Goal: Contribute content

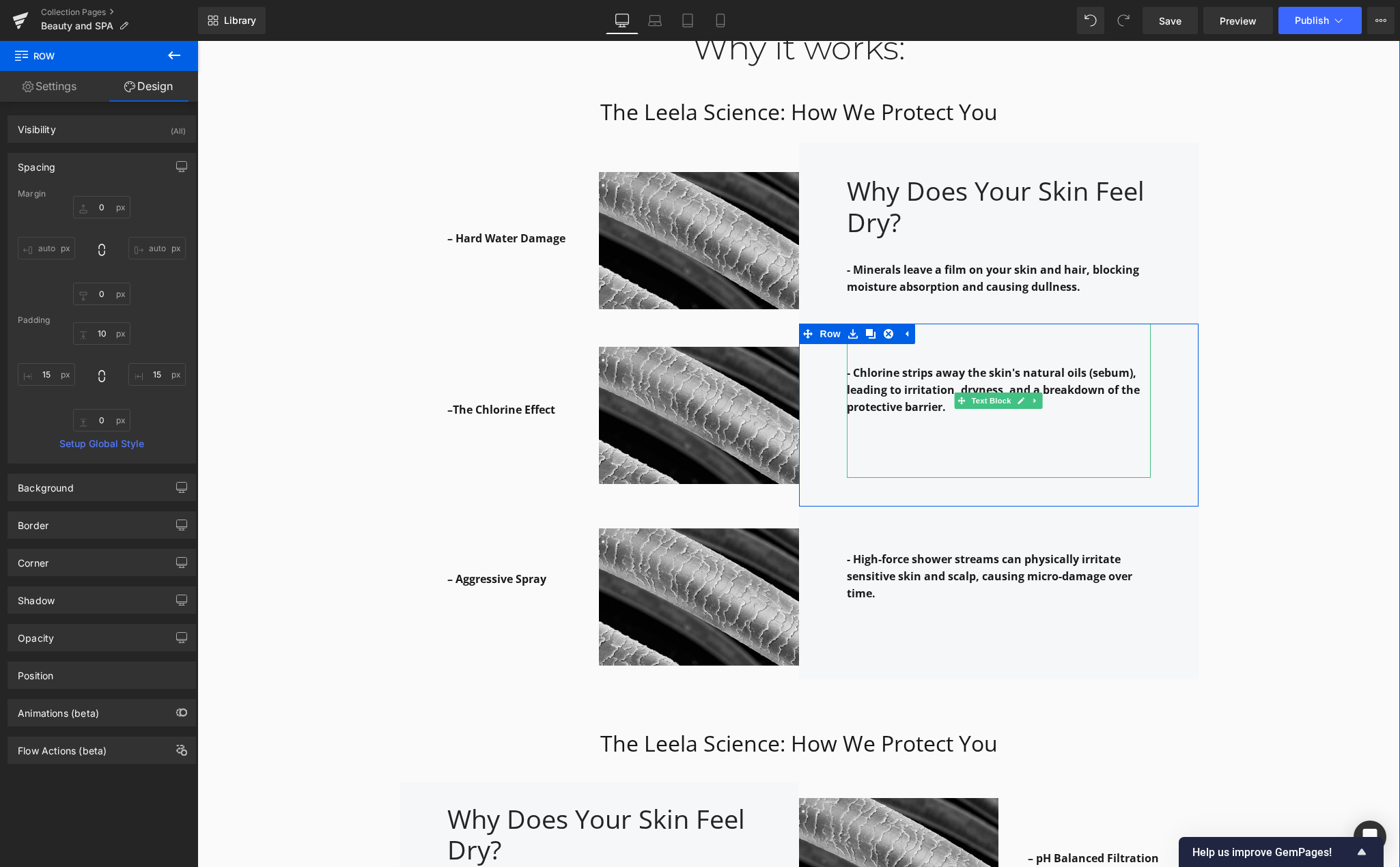
click at [1053, 416] on p at bounding box center [998, 425] width 304 height 17
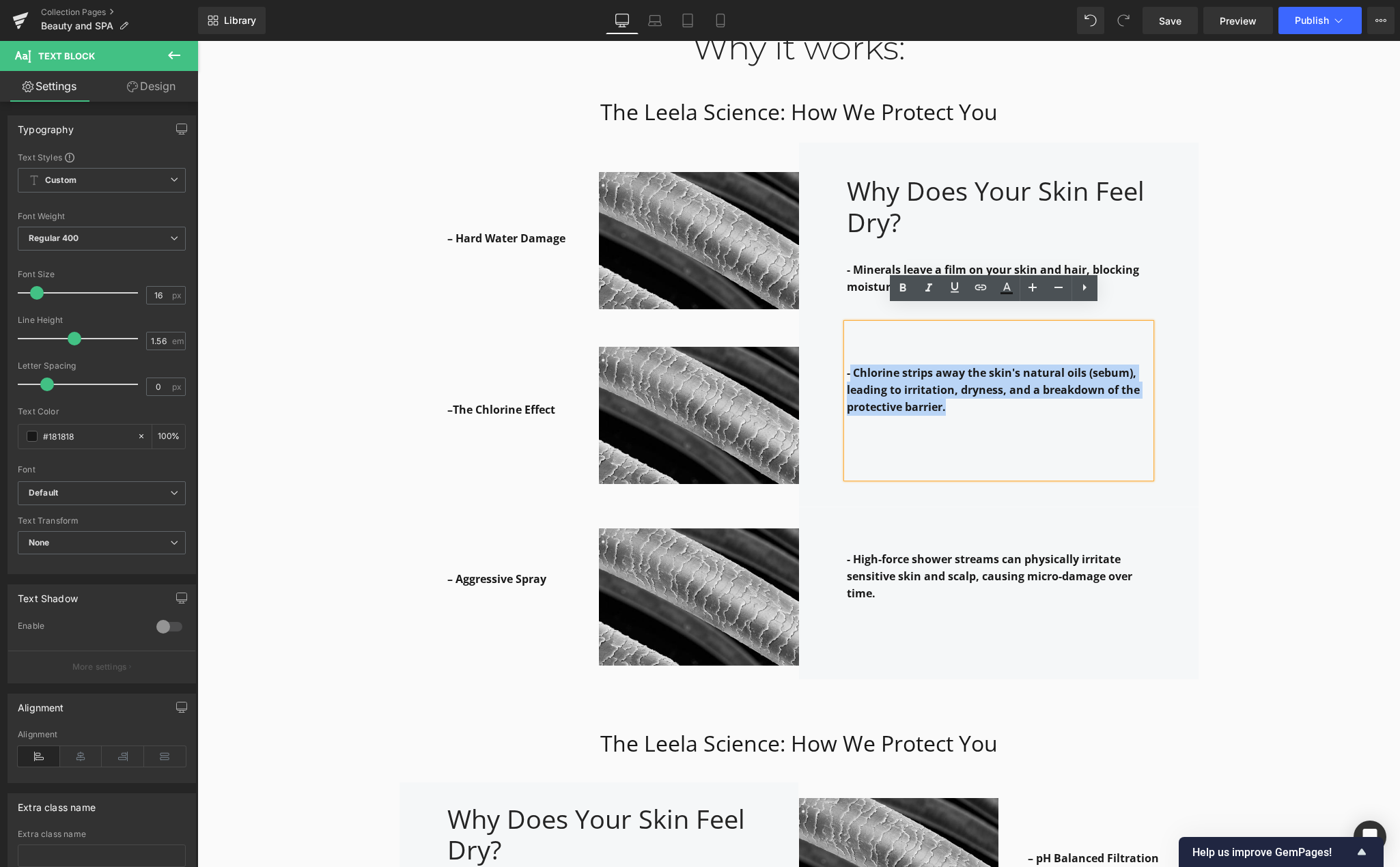
drag, startPoint x: 845, startPoint y: 354, endPoint x: 1118, endPoint y: 386, distance: 274.9
click at [1118, 386] on p "- Chlorine strips away the skin's natural oils (sebum), leading to irritation, …" at bounding box center [998, 390] width 304 height 51
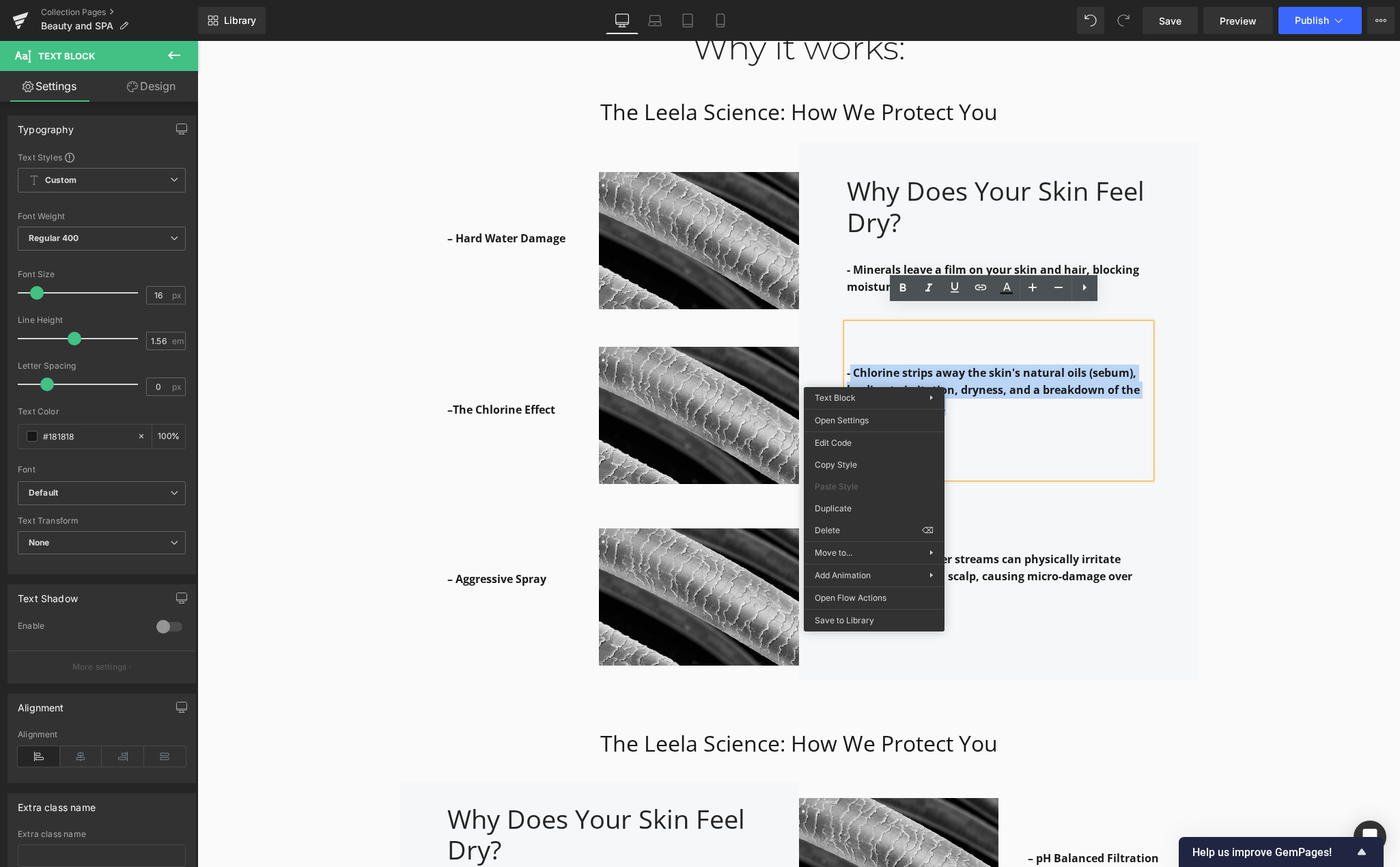
copy strong "Chlorine strips away the skin's natural oils (sebum), leading to irritation, dr…"
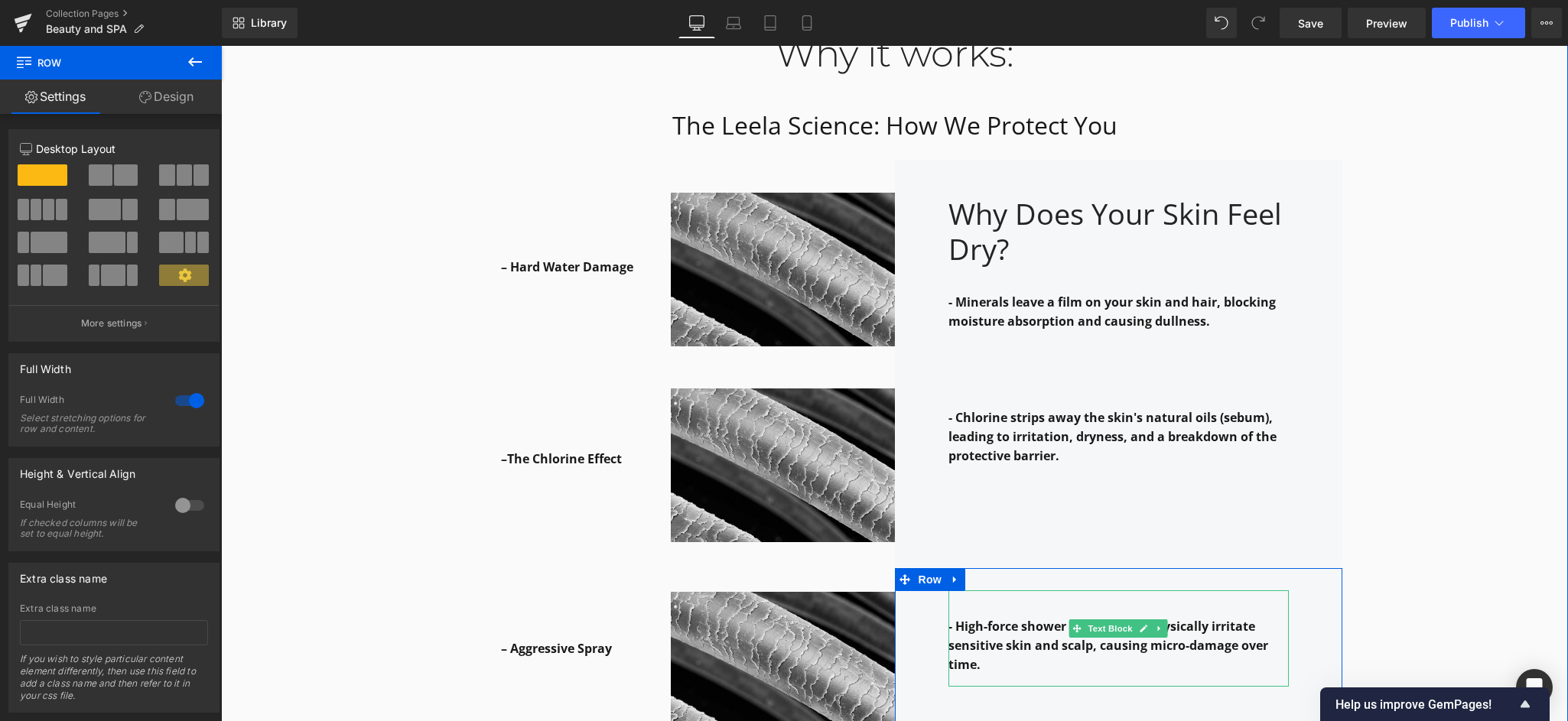
drag, startPoint x: 966, startPoint y: 614, endPoint x: 1000, endPoint y: 611, distance: 34.1
click at [966, 617] on strong "- High-force shower streams can physically irritate sensitive skin and scalp, c…" at bounding box center [1108, 644] width 319 height 55
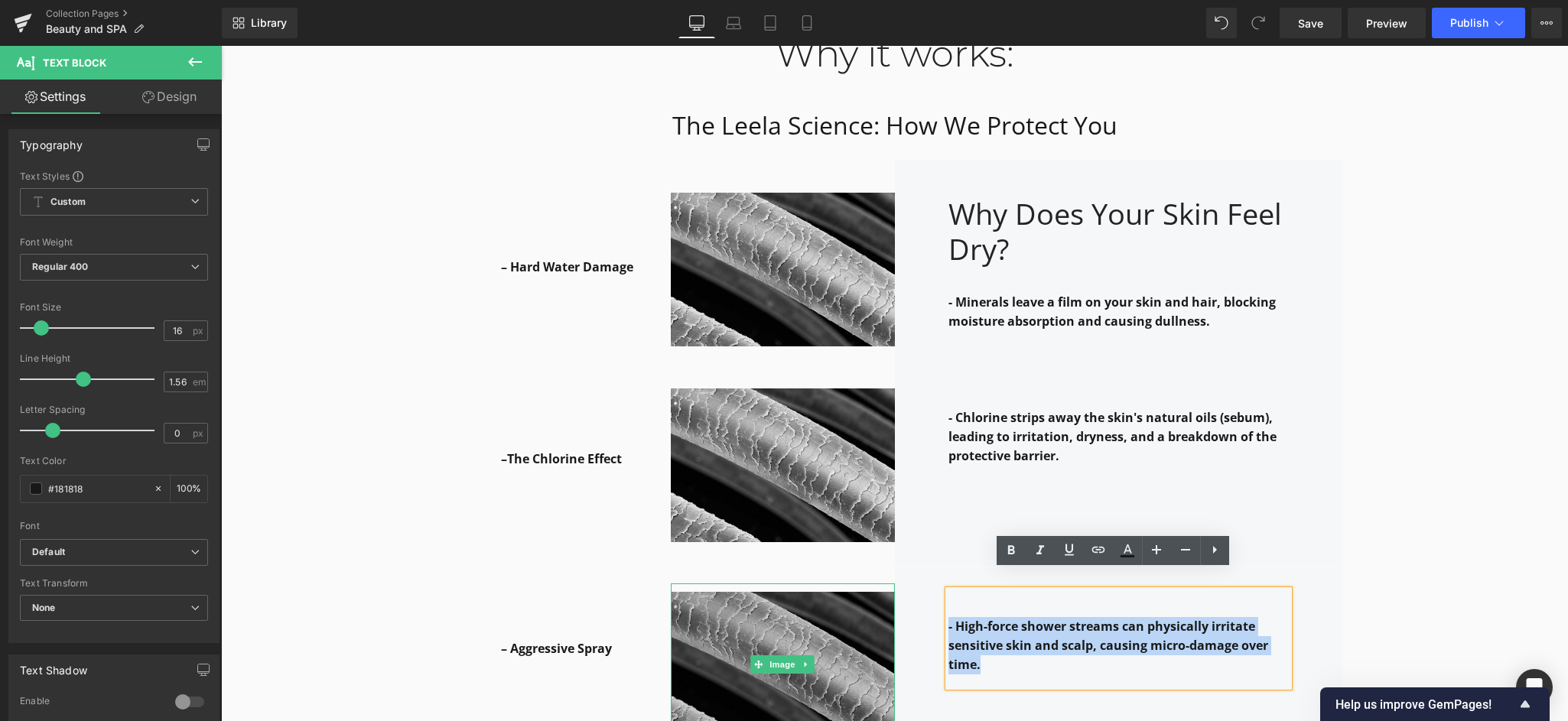
drag, startPoint x: 1128, startPoint y: 611, endPoint x: 867, endPoint y: 590, distance: 261.8
click at [867, 590] on div "– Aggressive Spray Text Block Row Image - High-force shower streams can physica…" at bounding box center [895, 670] width 918 height 205
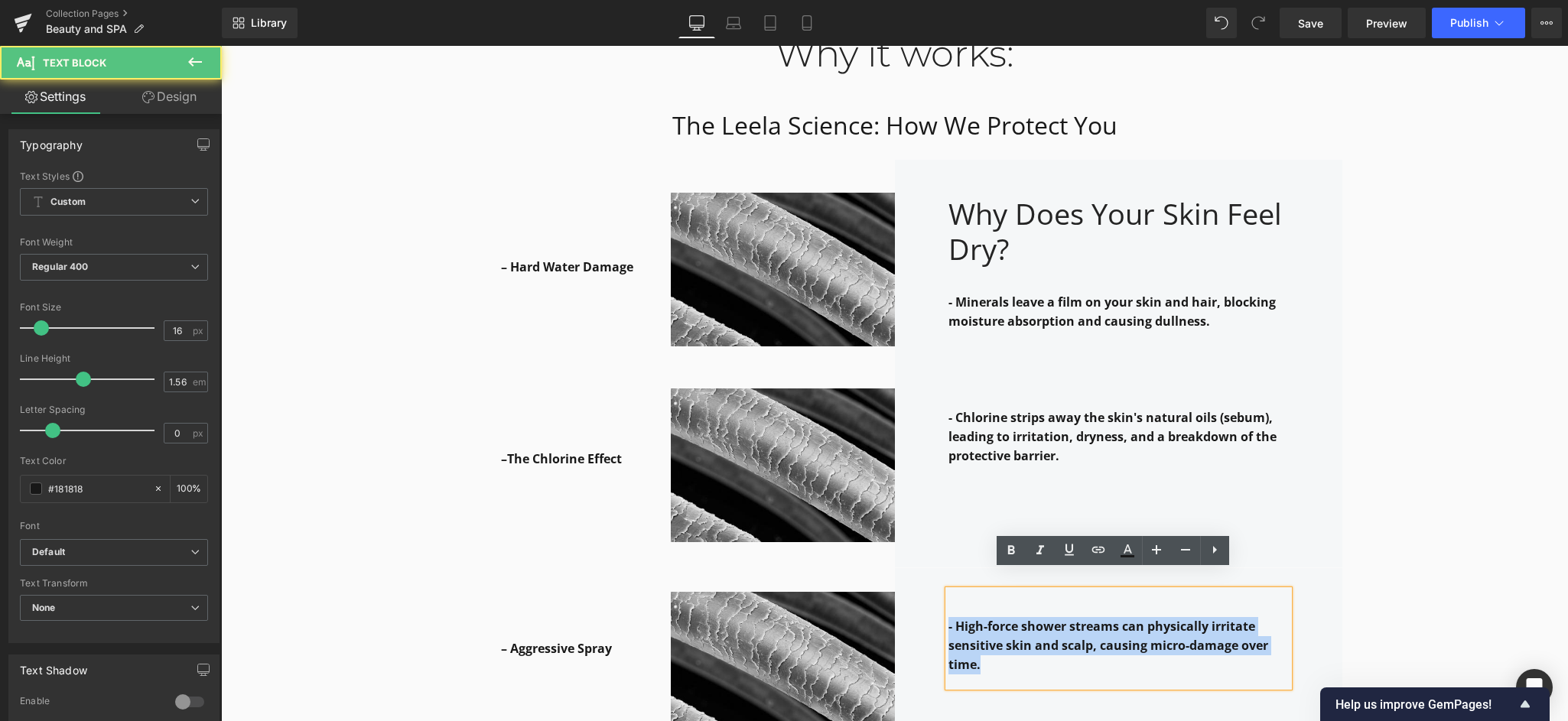
click at [1204, 628] on strong "- High-force shower streams can physically irritate sensitive skin and scalp, c…" at bounding box center [1108, 644] width 319 height 55
copy strong "- High-force shower streams can physically irritate sensitive skin and scalp, c…"
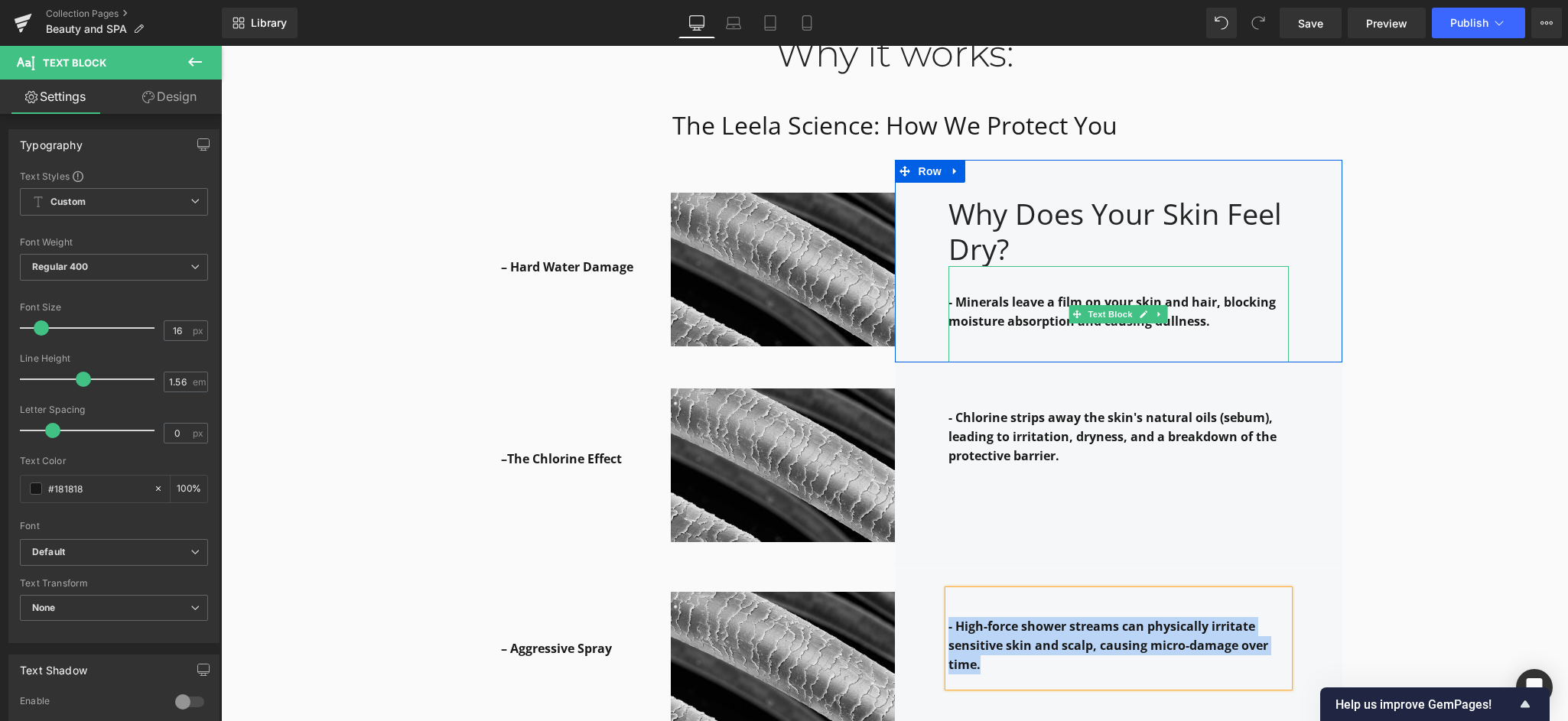
click at [977, 296] on strong "- Minerals leave a film on your skin and hair, blocking moisture absorption and…" at bounding box center [1112, 311] width 327 height 35
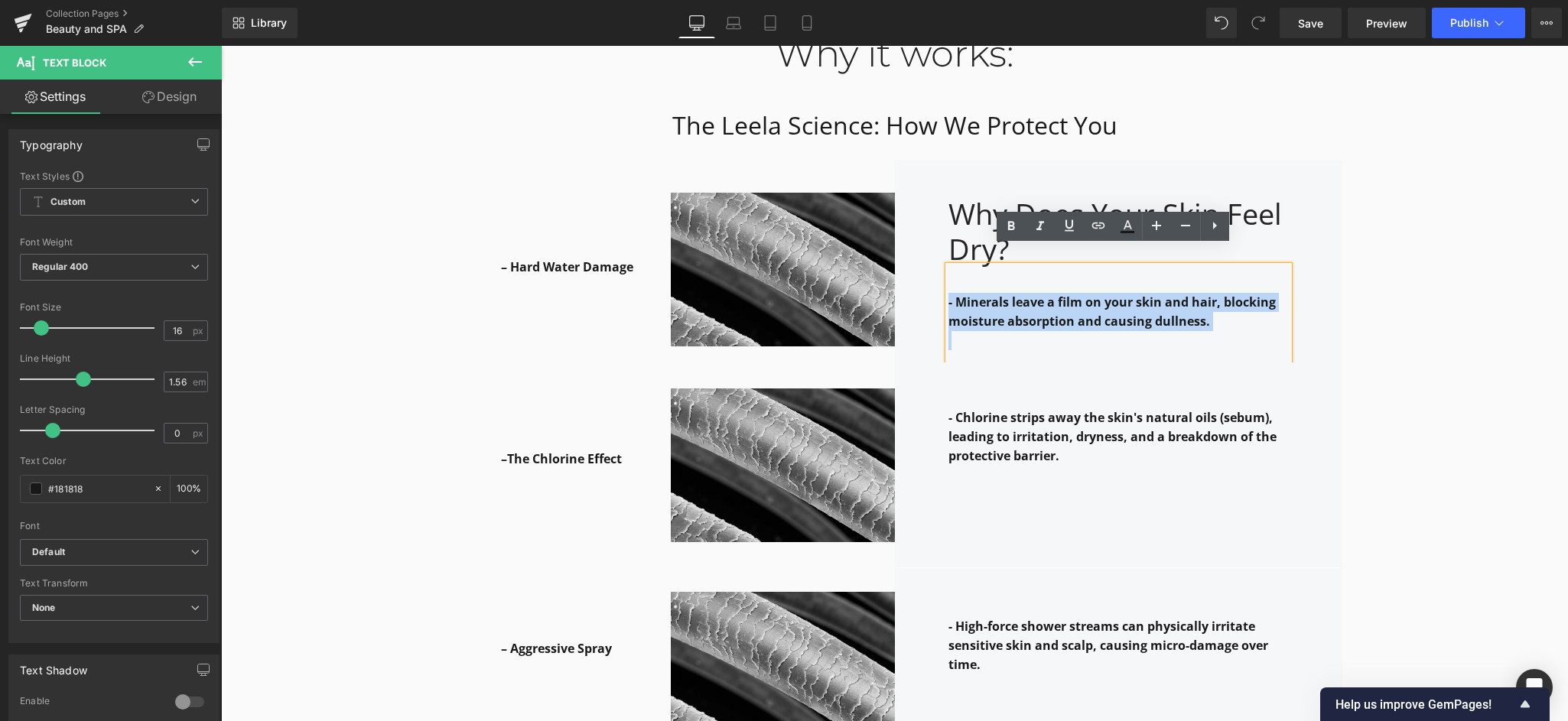
drag, startPoint x: 1190, startPoint y: 313, endPoint x: 891, endPoint y: 264, distance: 303.0
click at [895, 264] on div "Why Does Your Skin Feel Dry? Heading - Minerals leave a film on your skin and h…" at bounding box center [1118, 261] width 448 height 202
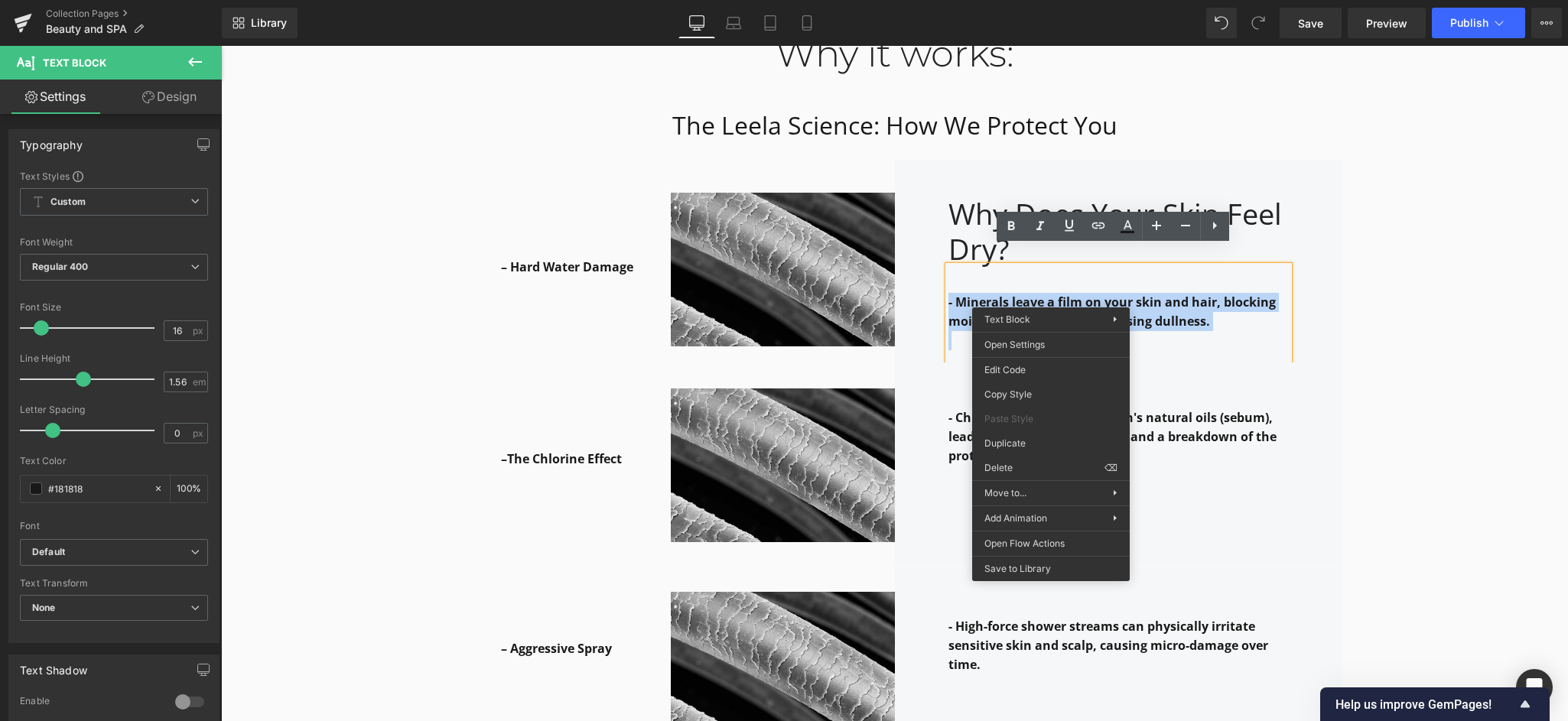
copy strong "- Minerals leave a film on your skin and hair, blocking moisture absorption and…"
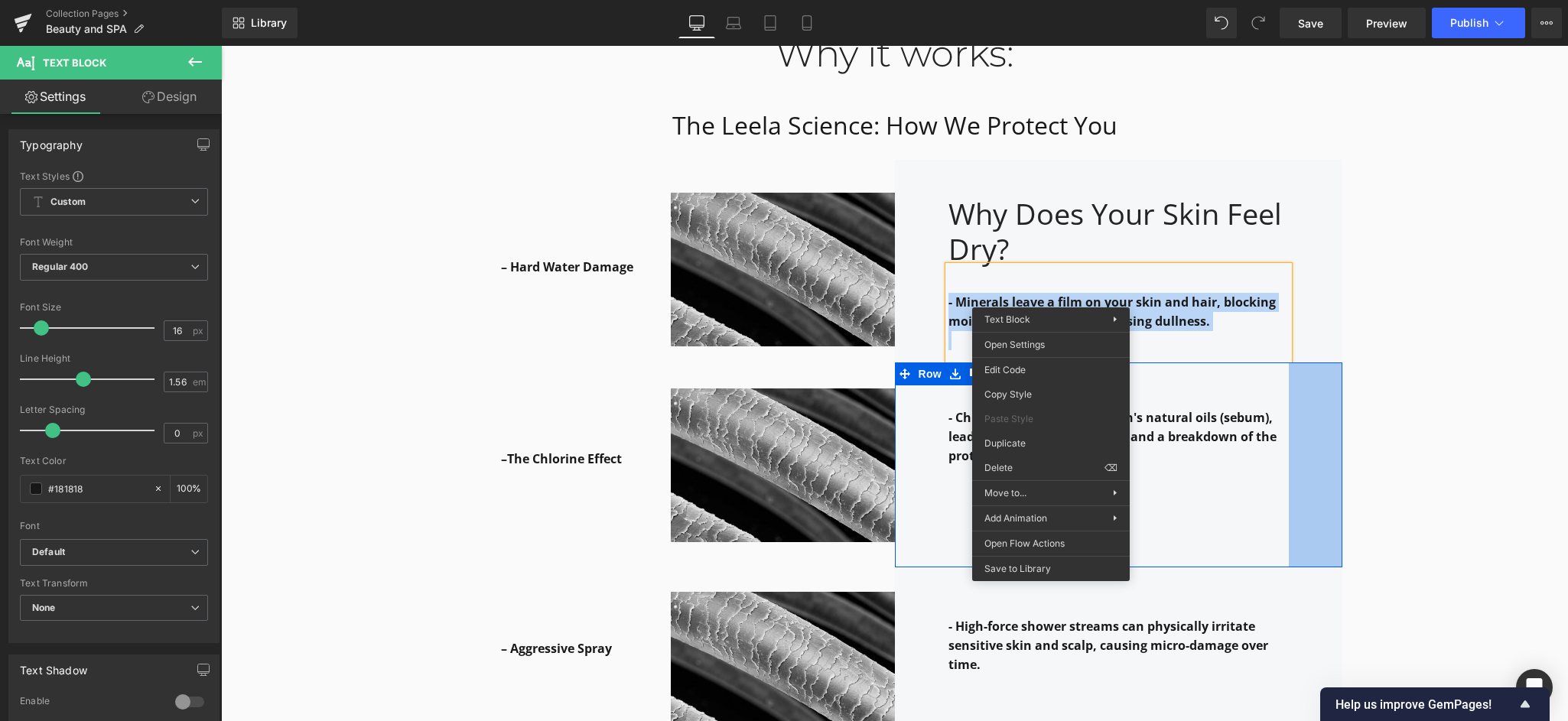
click at [222, 46] on div at bounding box center [222, 46] width 0 height 0
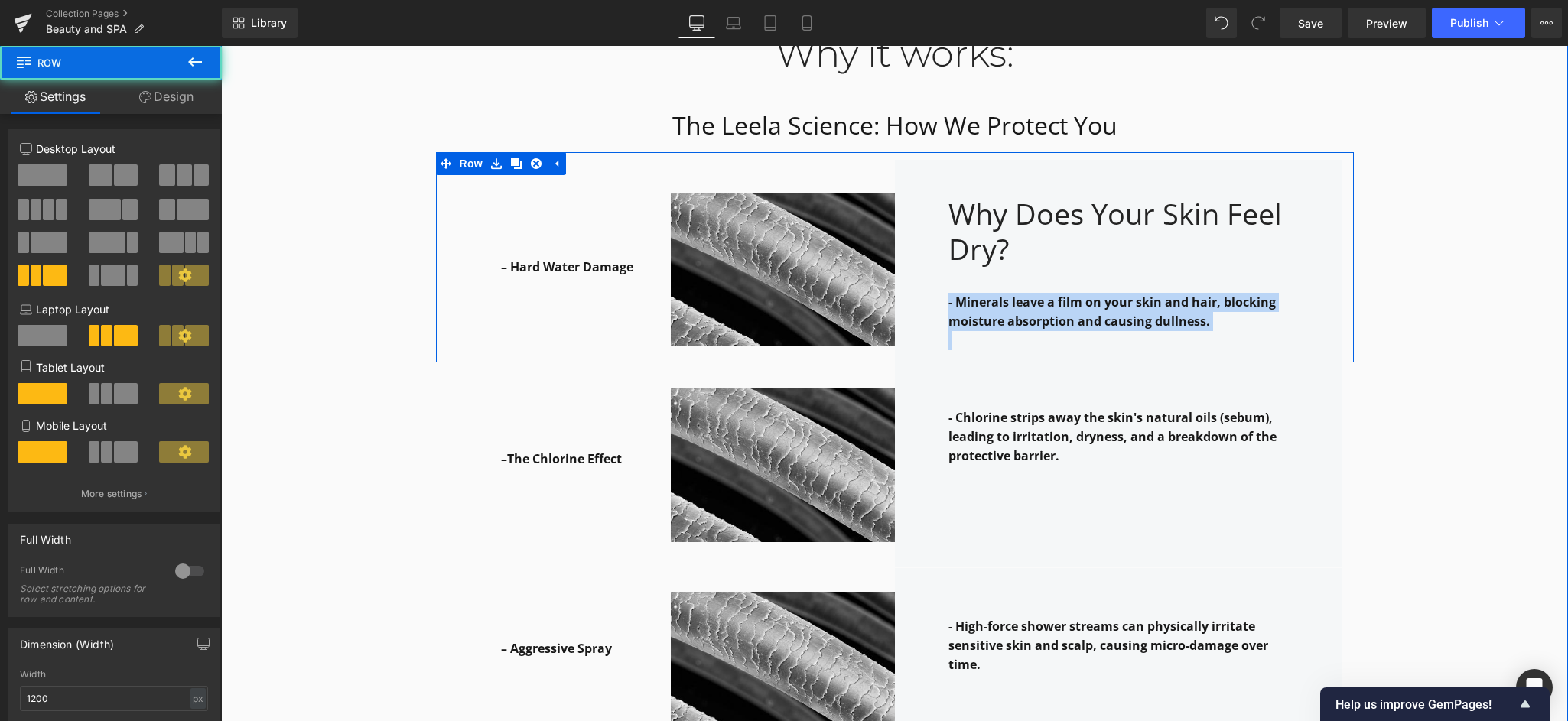
click at [1339, 295] on div "– Hard Water Damage Text Block Row 75px Image Why Does Your Skin Feel Dry? Head…" at bounding box center [895, 257] width 918 height 210
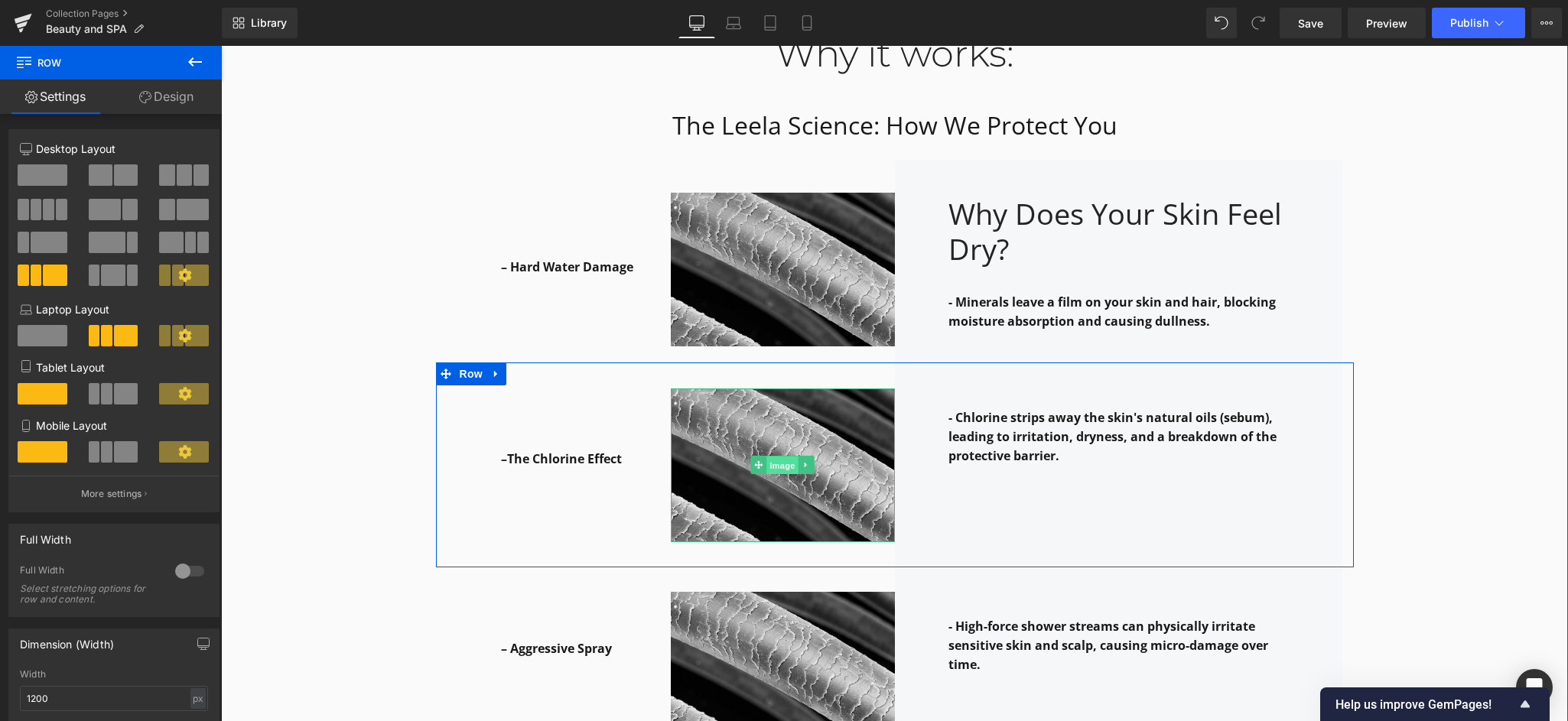
click at [776, 456] on span "Image" at bounding box center [782, 465] width 32 height 18
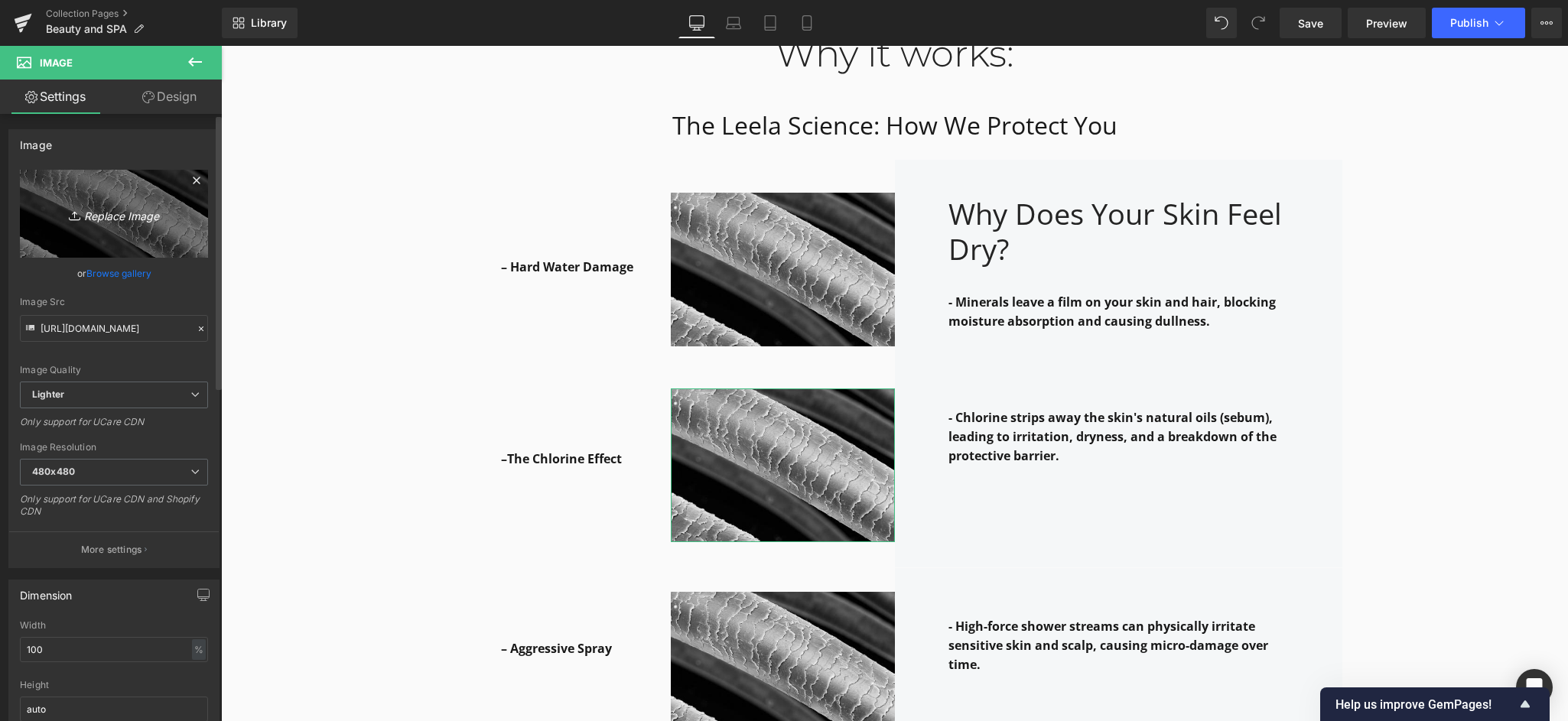
click at [100, 214] on icon "Replace Image" at bounding box center [114, 214] width 123 height 19
type input "C:\fakepath\Gemini_Generated_Imee.jpg"
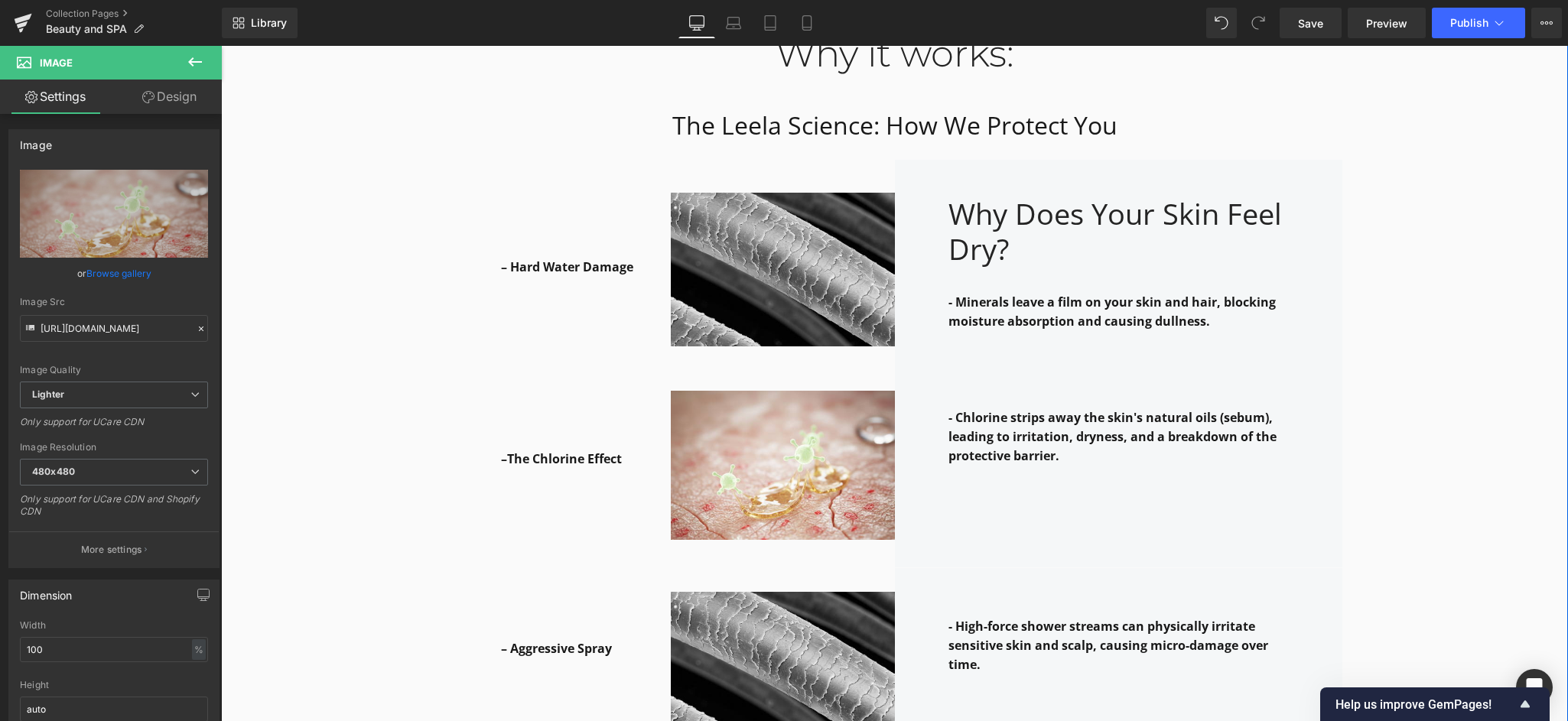
type input "[URL][DOMAIN_NAME]"
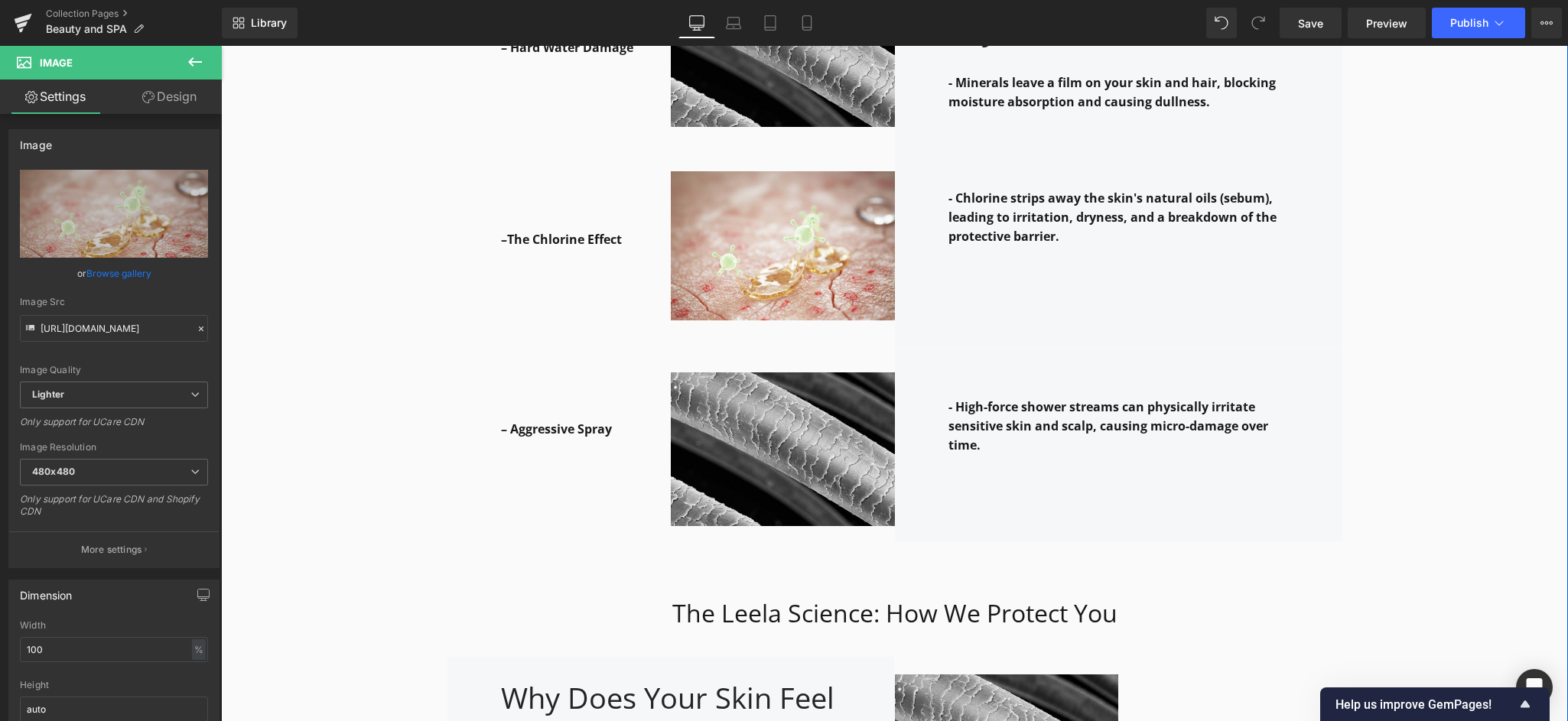
scroll to position [2150, 0]
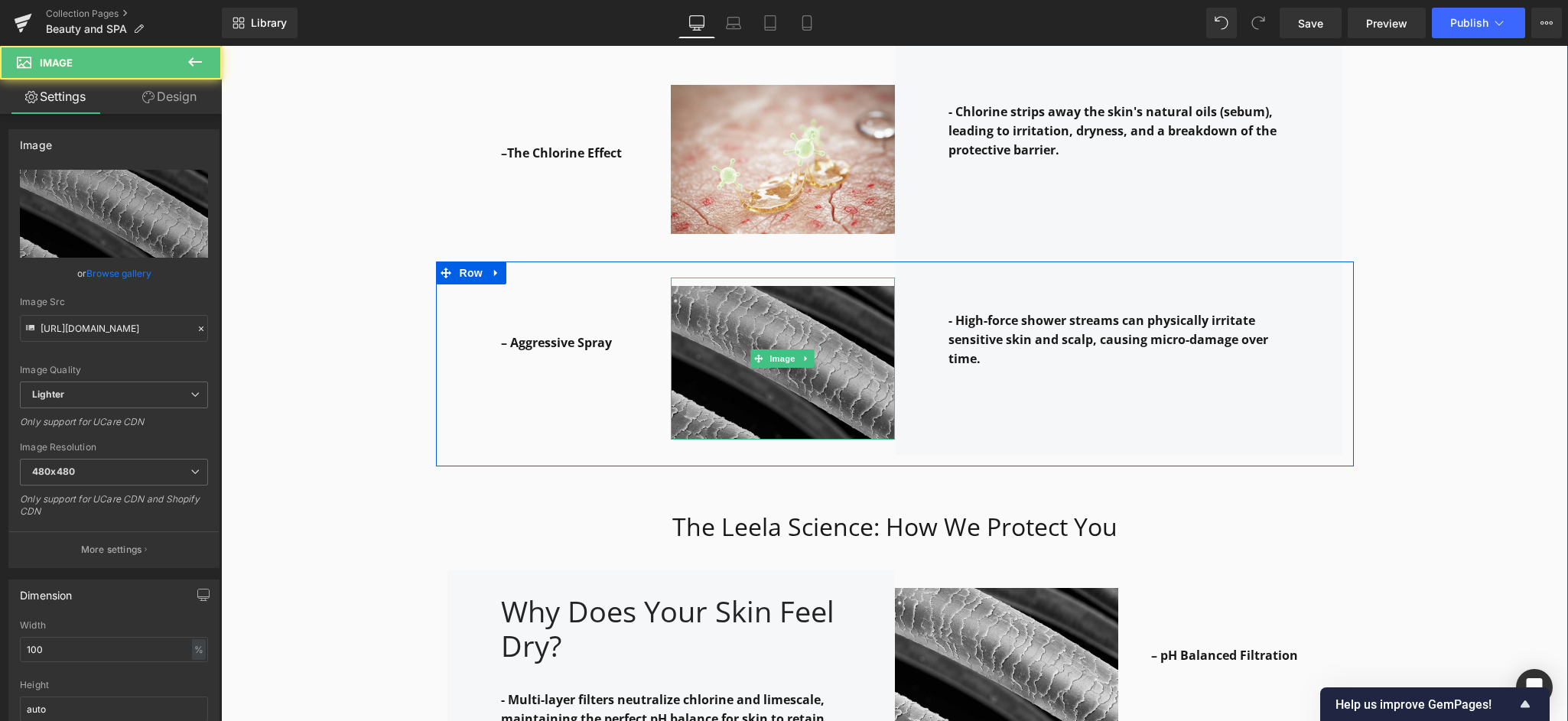
click at [764, 340] on img at bounding box center [784, 359] width 224 height 162
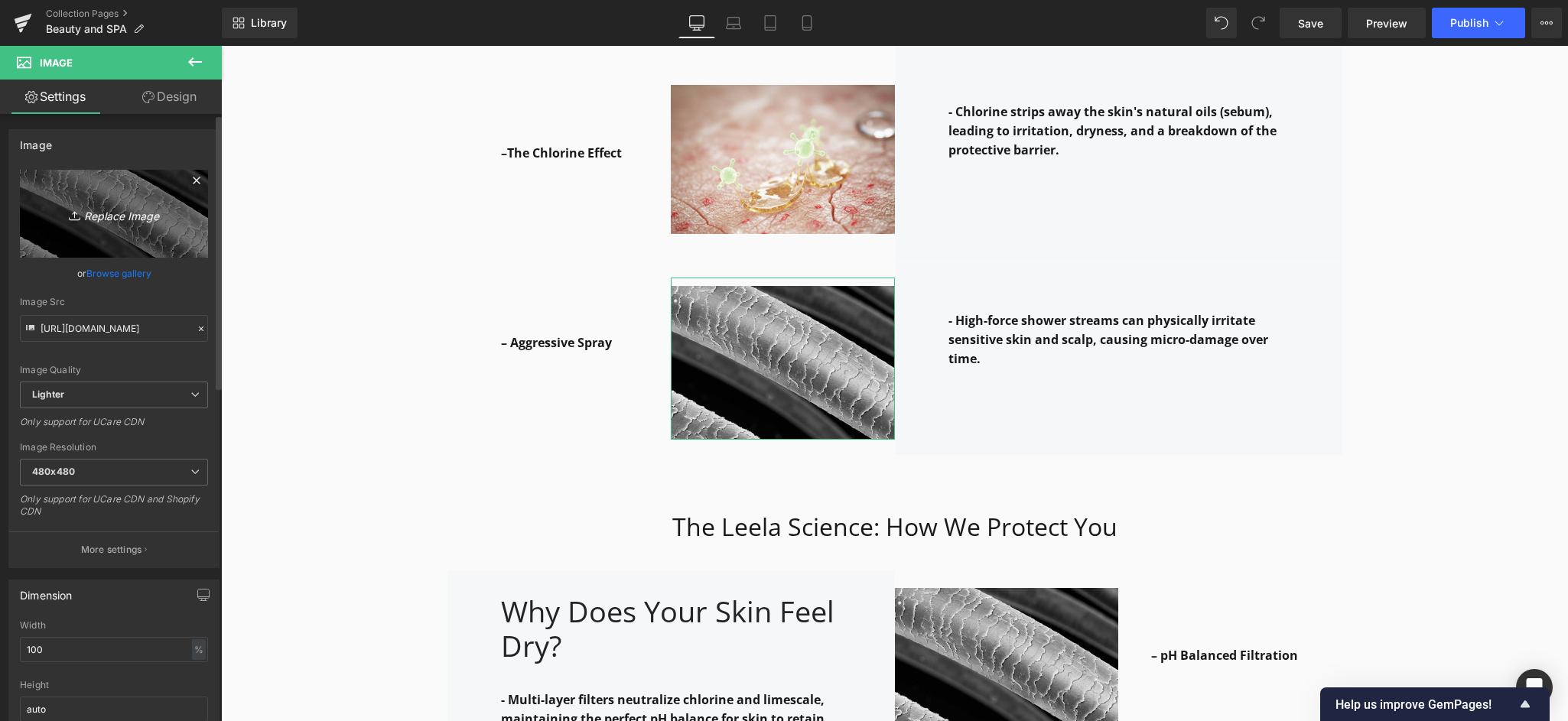
click at [105, 213] on icon "Replace Image" at bounding box center [114, 214] width 123 height 19
type input "C:\fakepath\Gemini_Generated_Image_bbbm1xbbbm1xbbbm (1).jpg"
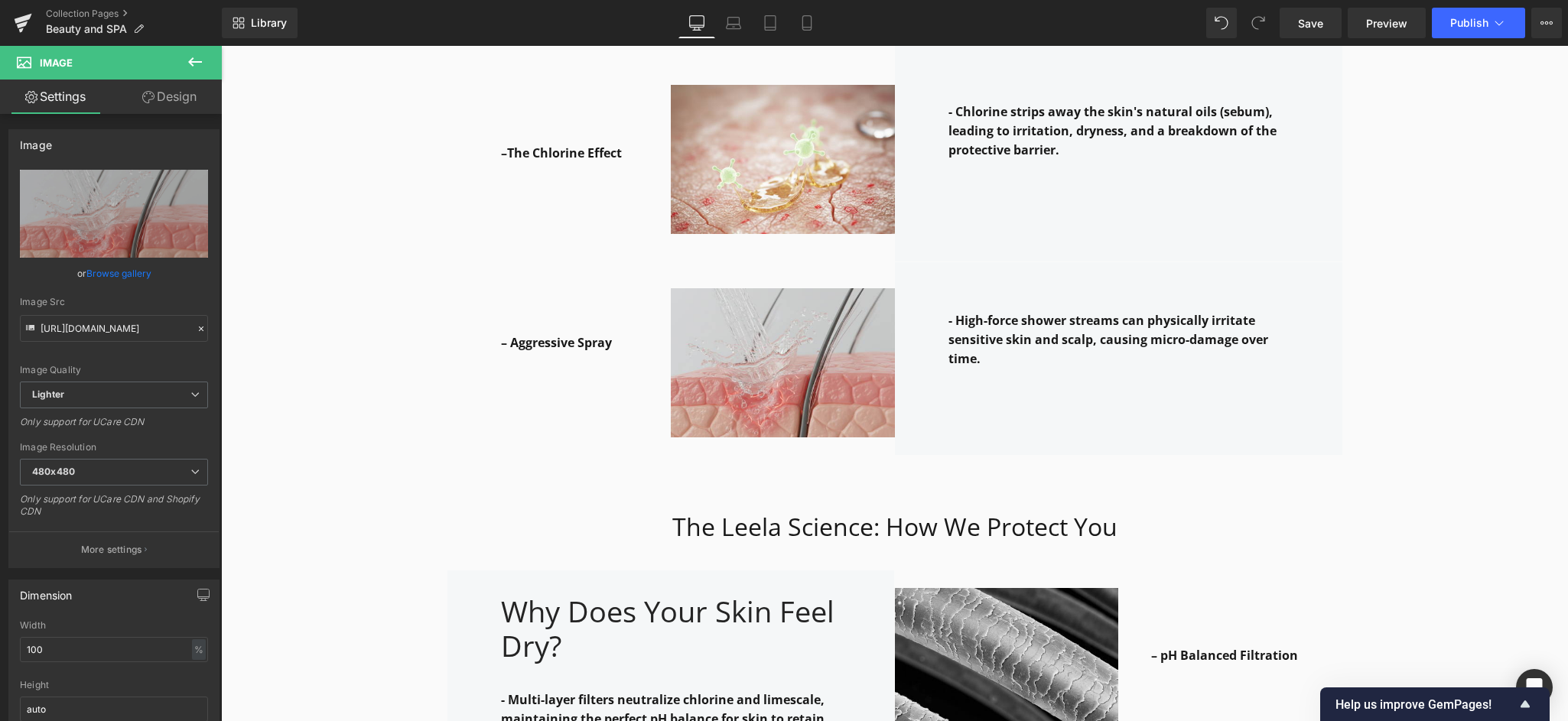
type input "[URL][DOMAIN_NAME]"
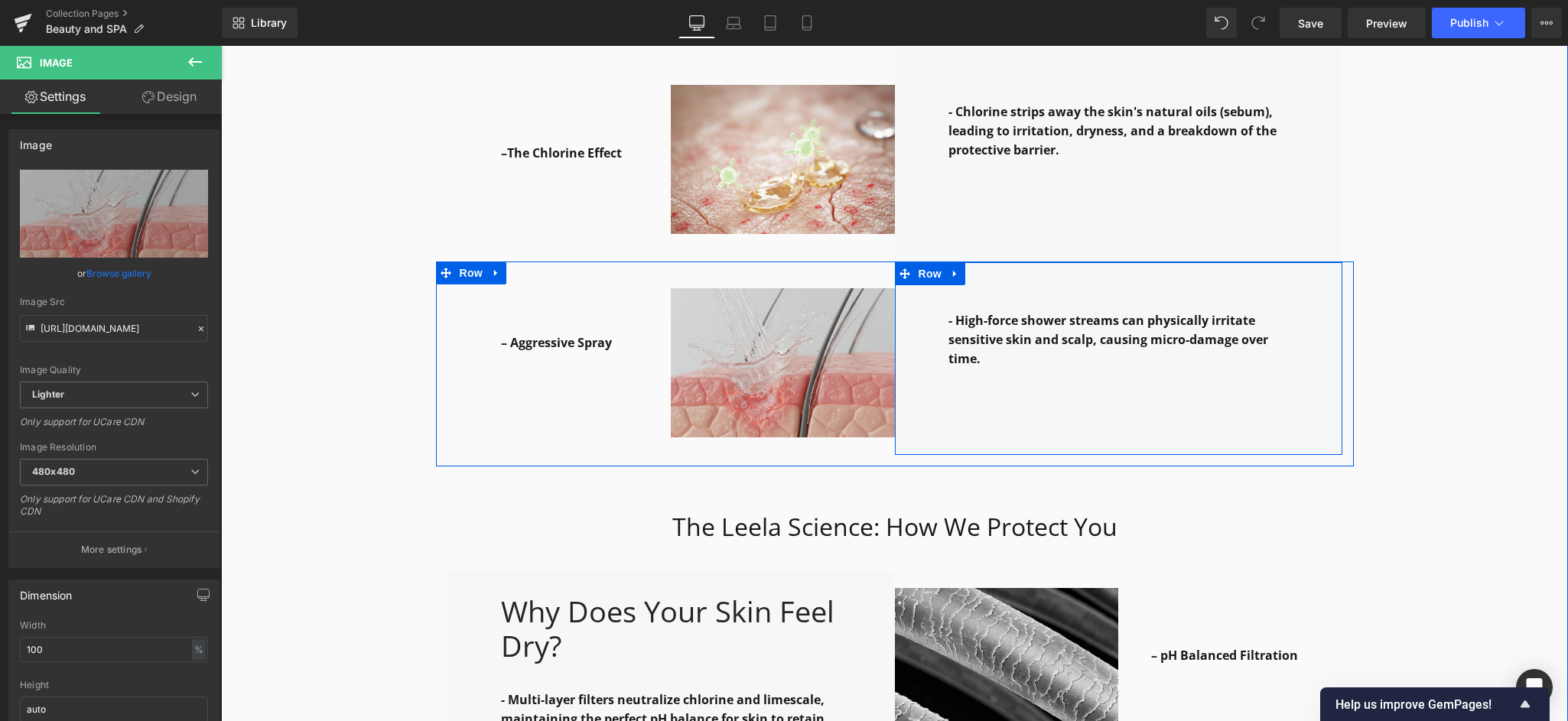
scroll to position [1920, 0]
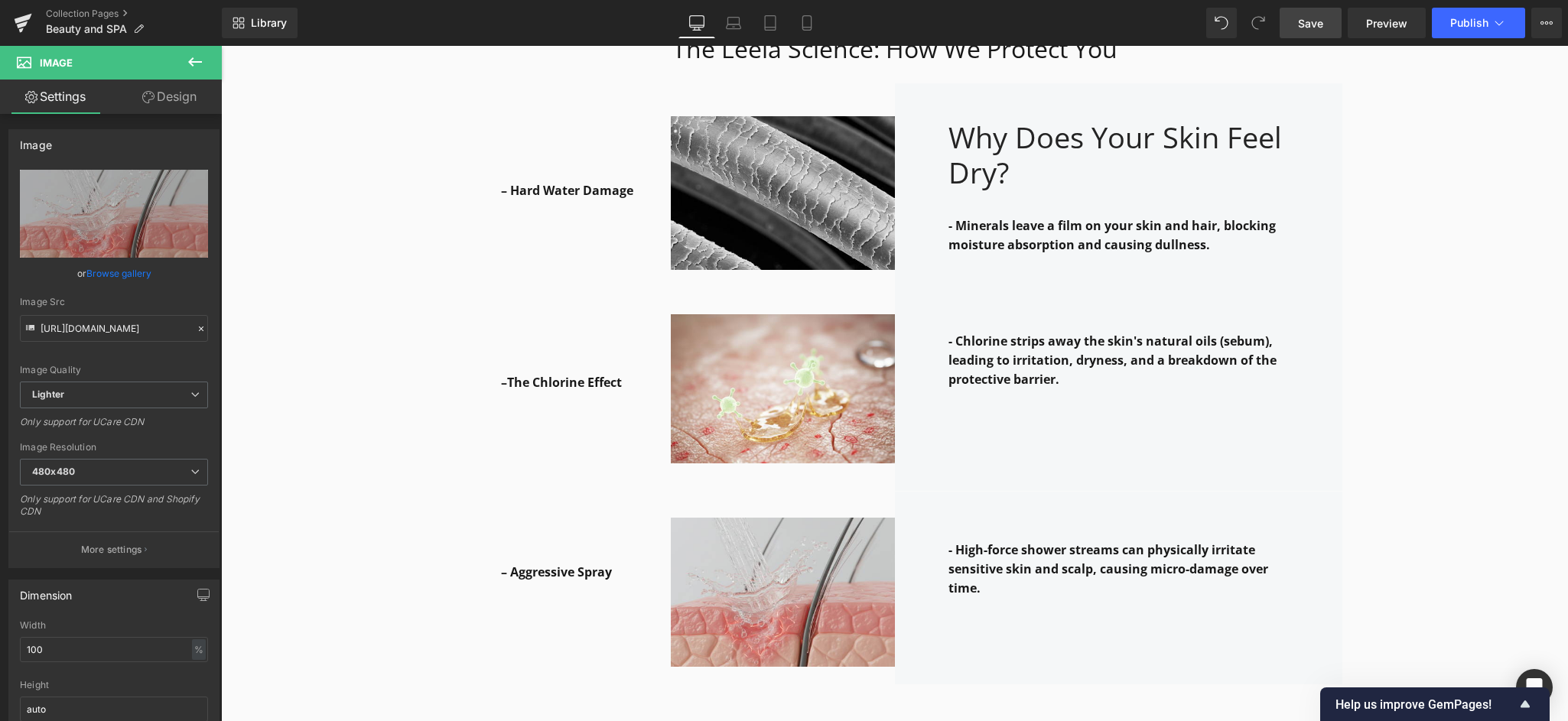
click at [1308, 22] on span "Save" at bounding box center [1311, 23] width 25 height 16
